Goal: Information Seeking & Learning: Get advice/opinions

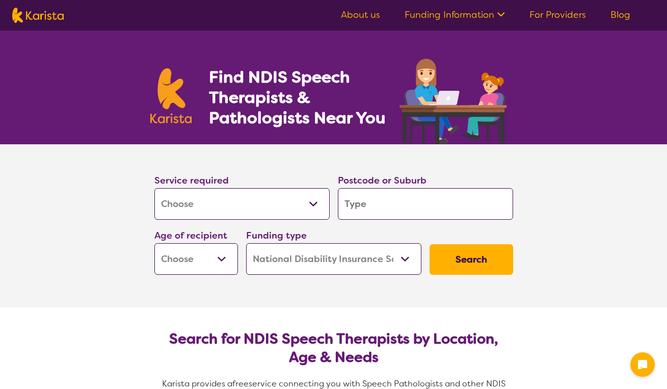
select select "[MEDICAL_DATA]"
select select "NDIS"
select select "[MEDICAL_DATA]"
select select "NDIS"
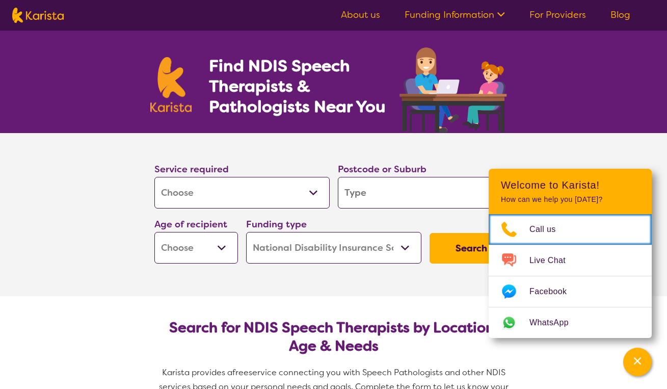
scroll to position [98, 0]
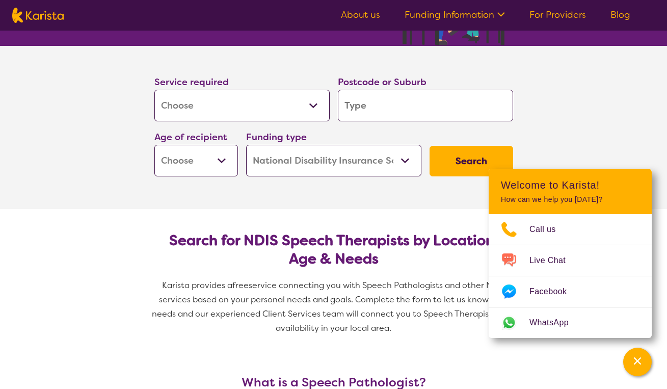
click at [406, 110] on input "search" at bounding box center [425, 106] width 175 height 32
type input "2"
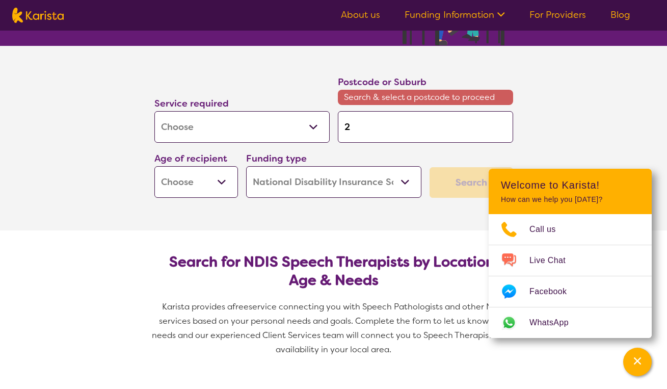
type input "21"
type input "214"
type input "2148"
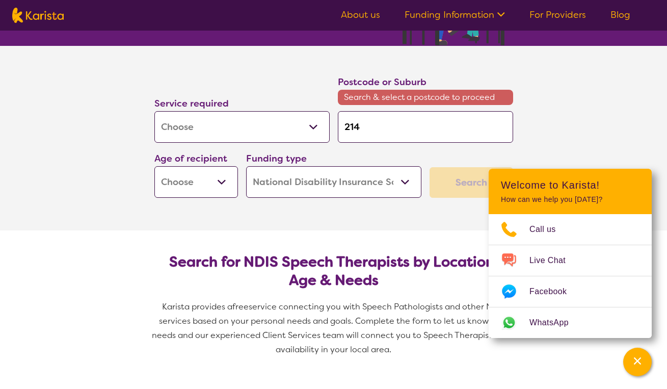
type input "2148"
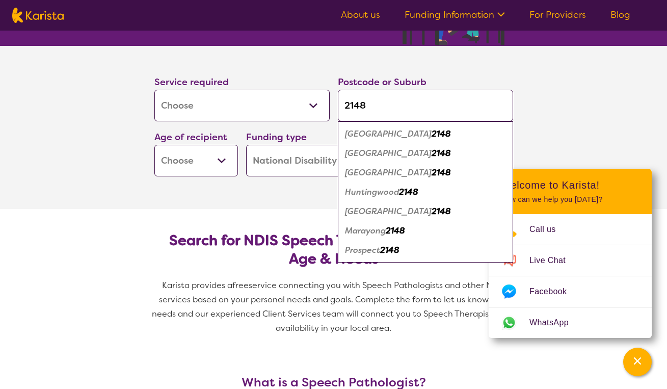
type input "2148"
click at [432, 154] on em "2148" at bounding box center [441, 153] width 19 height 11
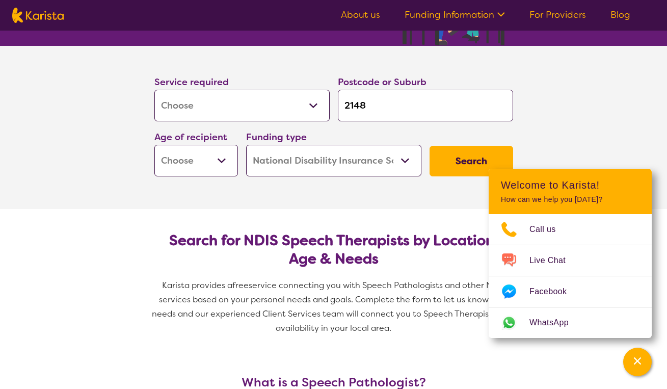
select select "EC"
click at [466, 165] on button "Search" at bounding box center [472, 161] width 84 height 31
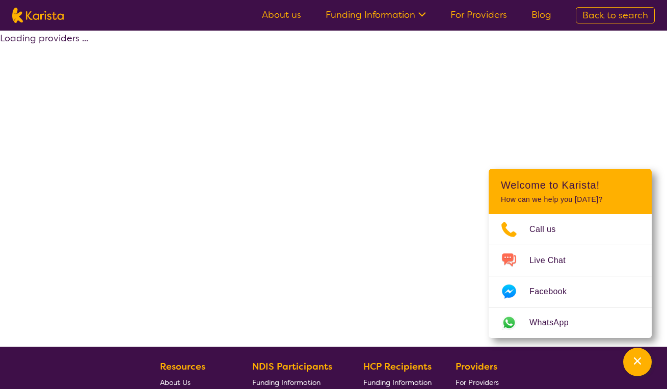
select select "by_score"
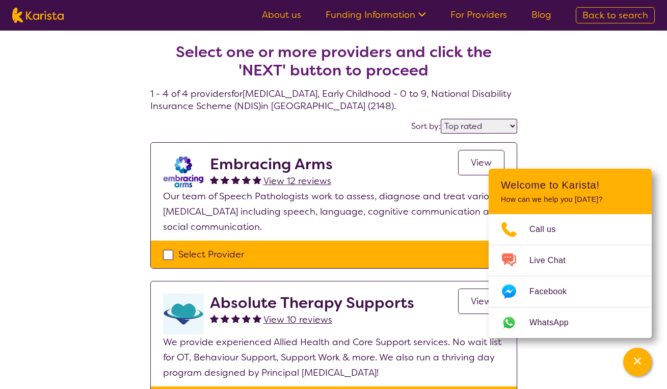
click at [255, 169] on h2 "Embracing Arms" at bounding box center [271, 164] width 123 height 18
click at [168, 250] on div "Select Provider" at bounding box center [333, 254] width 341 height 15
checkbox input "true"
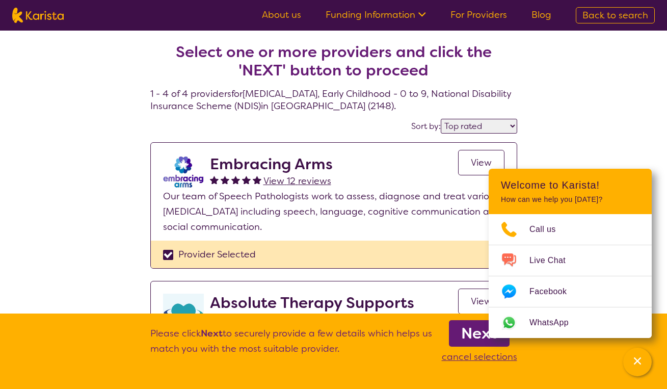
scroll to position [97, 0]
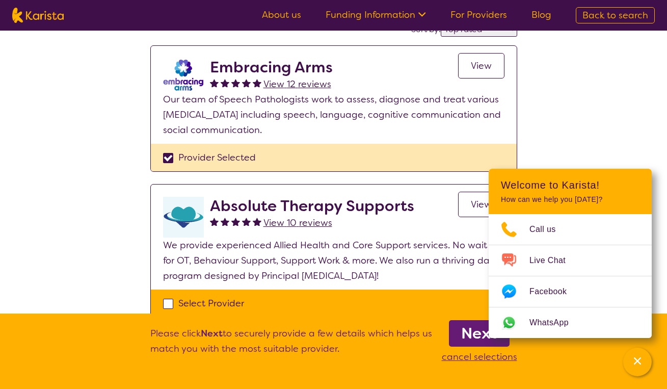
click at [472, 67] on span "View" at bounding box center [481, 66] width 21 height 12
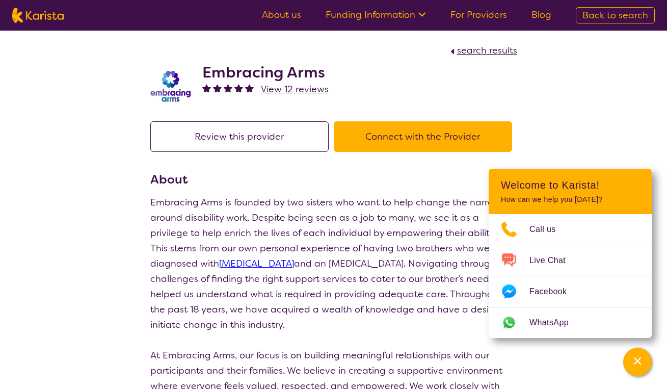
click at [230, 77] on h2 "Embracing Arms" at bounding box center [265, 72] width 126 height 18
